Goal: Information Seeking & Learning: Learn about a topic

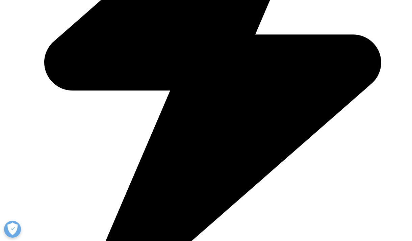
scroll to position [300, 0]
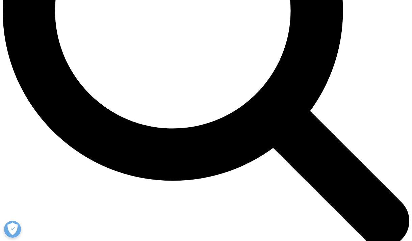
scroll to position [514, 0]
